Goal: Transaction & Acquisition: Purchase product/service

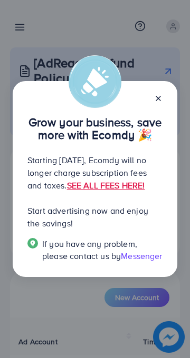
click at [158, 96] on line at bounding box center [158, 98] width 4 height 4
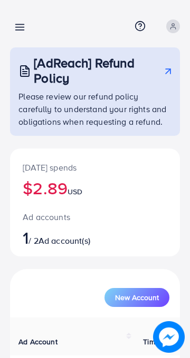
click at [15, 28] on icon at bounding box center [19, 27] width 11 height 11
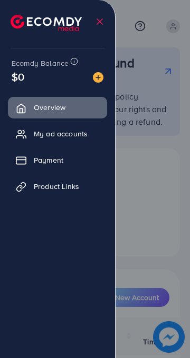
click at [40, 161] on span "Payment" at bounding box center [49, 160] width 30 height 11
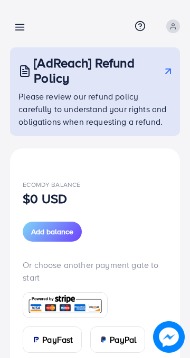
click at [19, 30] on line at bounding box center [20, 30] width 8 height 0
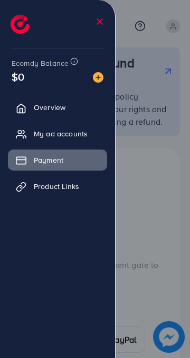
click at [42, 138] on span "My ad accounts" at bounding box center [61, 134] width 54 height 11
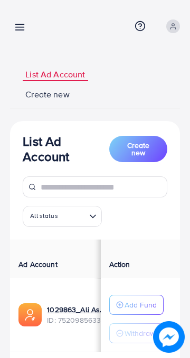
scroll to position [13, 0]
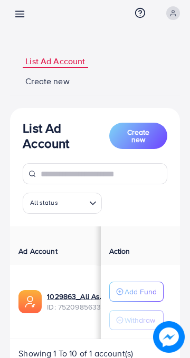
click at [131, 296] on p "Add Fund" at bounding box center [140, 292] width 32 height 13
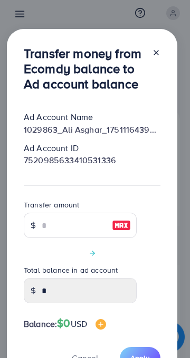
scroll to position [0, 0]
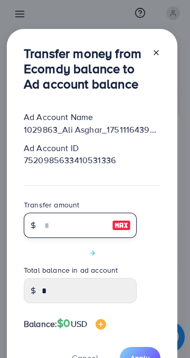
click at [51, 238] on input "number" at bounding box center [74, 225] width 65 height 25
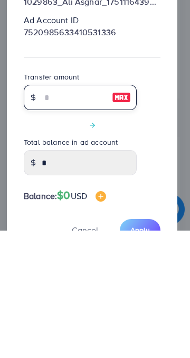
type input "*"
type input "****"
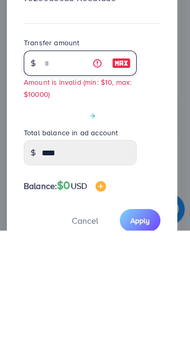
scroll to position [73, 0]
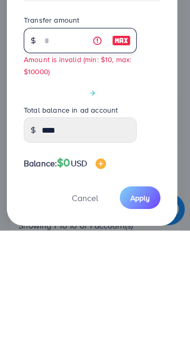
type input "**"
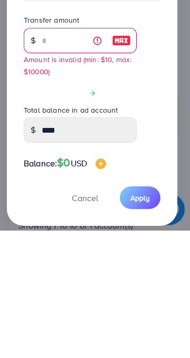
click at [142, 335] on button "Apply" at bounding box center [140, 326] width 41 height 23
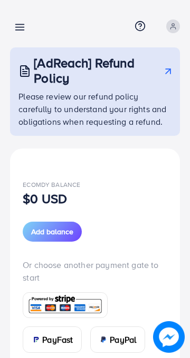
click at [45, 223] on button "Add balance" at bounding box center [52, 232] width 59 height 20
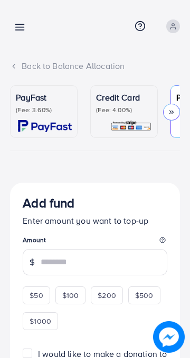
click at [28, 112] on p "(Fee: 3.60%)" at bounding box center [44, 110] width 56 height 8
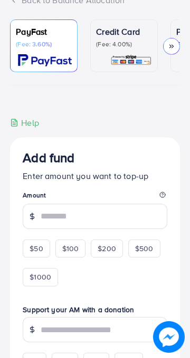
scroll to position [80, 0]
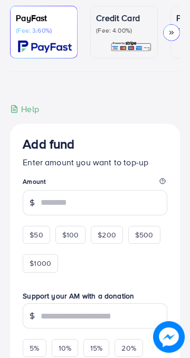
click at [36, 233] on span "$50" at bounding box center [36, 235] width 13 height 11
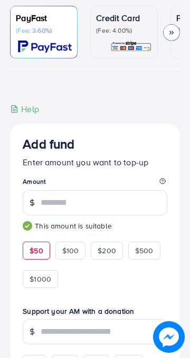
type input "**"
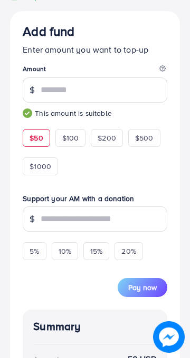
scroll to position [199, 0]
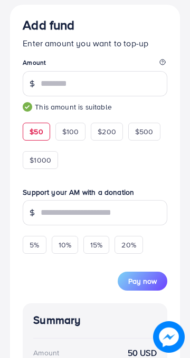
click at [143, 283] on span "Pay now" at bounding box center [142, 281] width 28 height 11
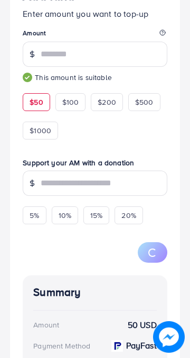
scroll to position [255, 0]
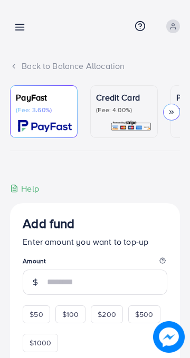
click at [24, 66] on div "Back to Balance Allocation" at bounding box center [95, 66] width 170 height 12
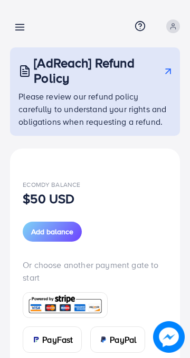
click at [16, 25] on line at bounding box center [20, 25] width 8 height 0
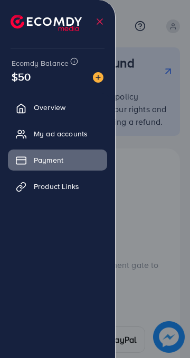
click at [39, 136] on span "My ad accounts" at bounding box center [61, 134] width 54 height 11
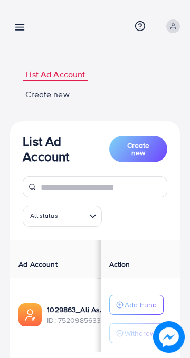
scroll to position [13, 0]
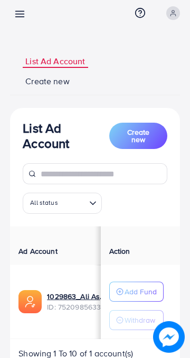
click at [140, 291] on p "Add Fund" at bounding box center [140, 292] width 32 height 13
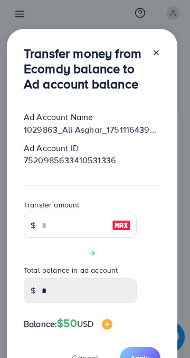
scroll to position [0, 0]
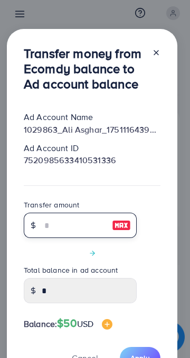
click at [43, 238] on input "number" at bounding box center [74, 225] width 65 height 25
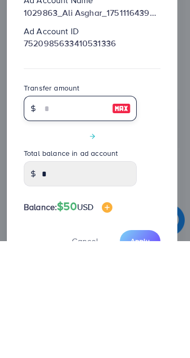
type input "*"
type input "****"
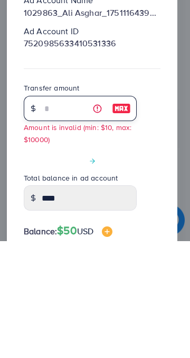
type input "**"
type input "*****"
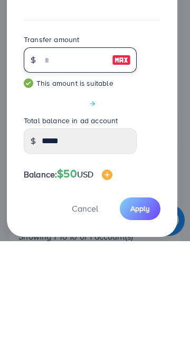
type input "**"
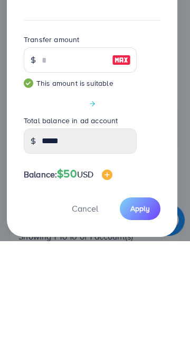
click at [143, 326] on span "Apply" at bounding box center [139, 325] width 19 height 11
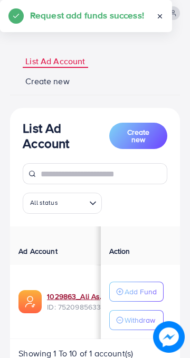
click at [73, 296] on link "1029863_Ali Asghar_1751116439323" at bounding box center [77, 296] width 60 height 11
